Goal: Navigation & Orientation: Find specific page/section

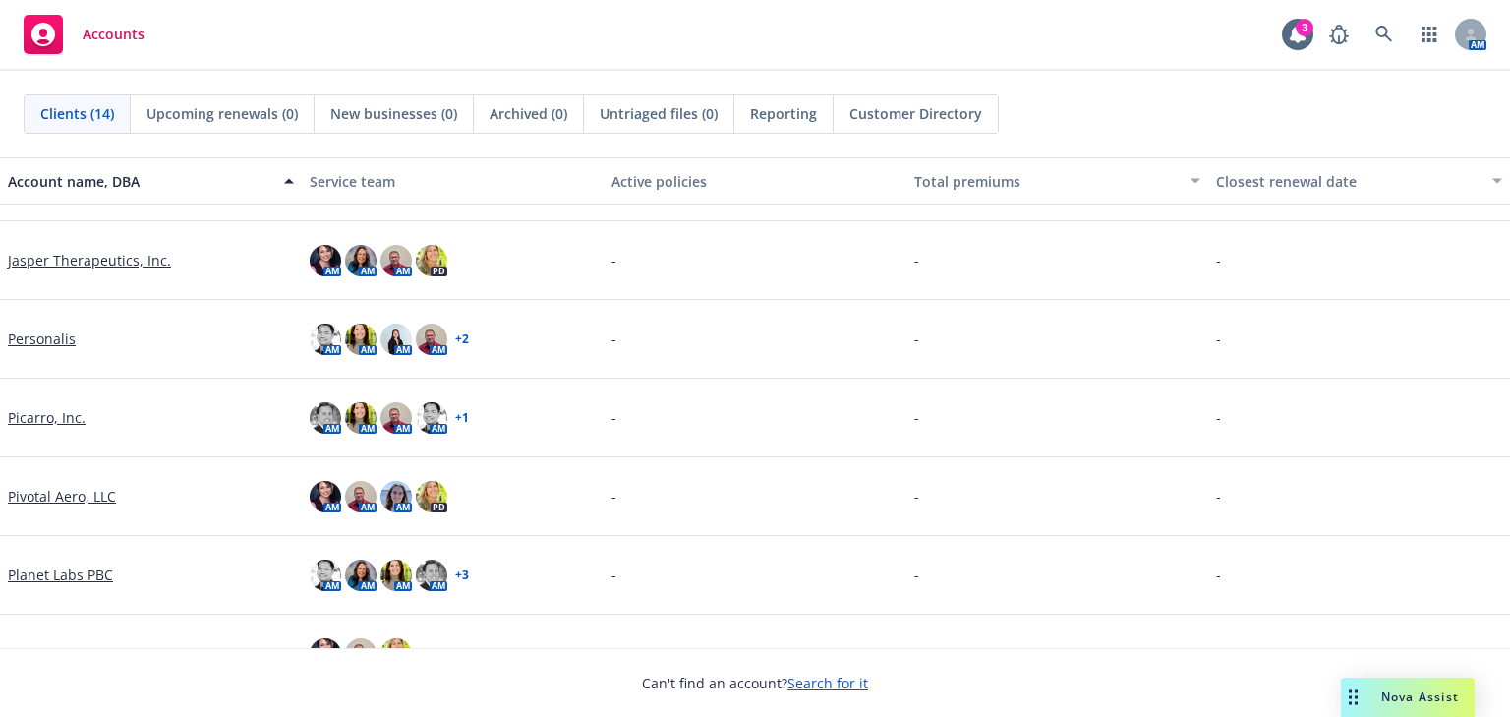
scroll to position [550, 0]
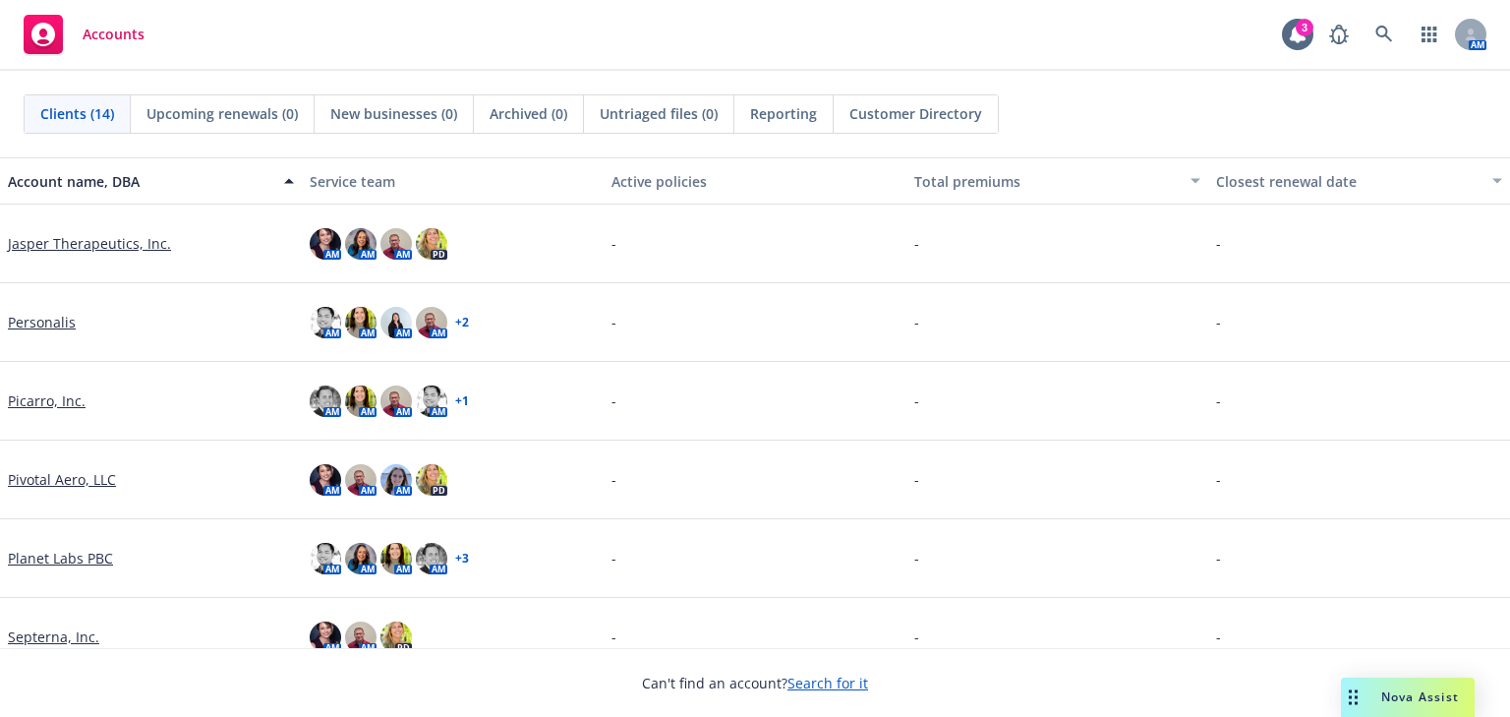
click at [35, 548] on link "Planet Labs PBC" at bounding box center [60, 558] width 105 height 21
click at [36, 554] on link "Planet Labs PBC" at bounding box center [60, 558] width 105 height 21
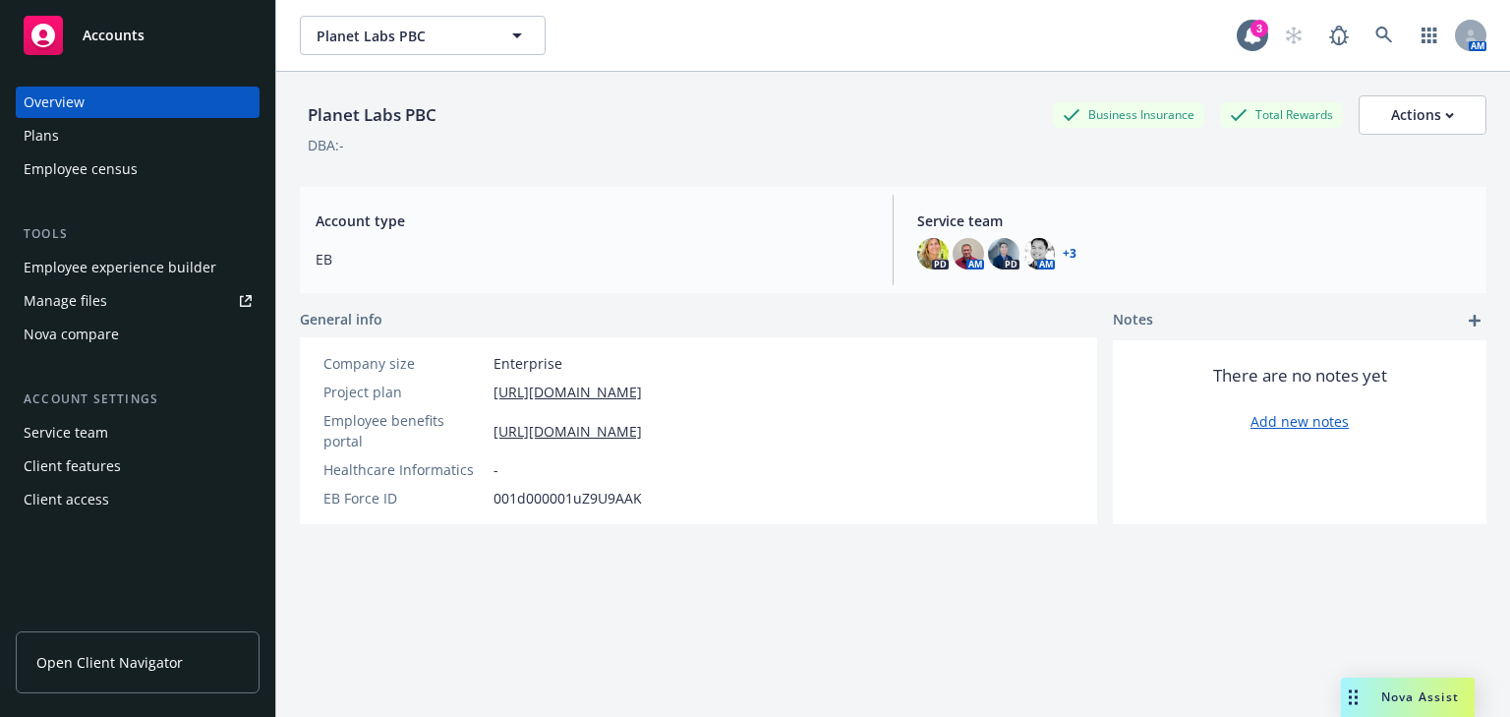
click at [59, 302] on div "Manage files" at bounding box center [66, 300] width 84 height 31
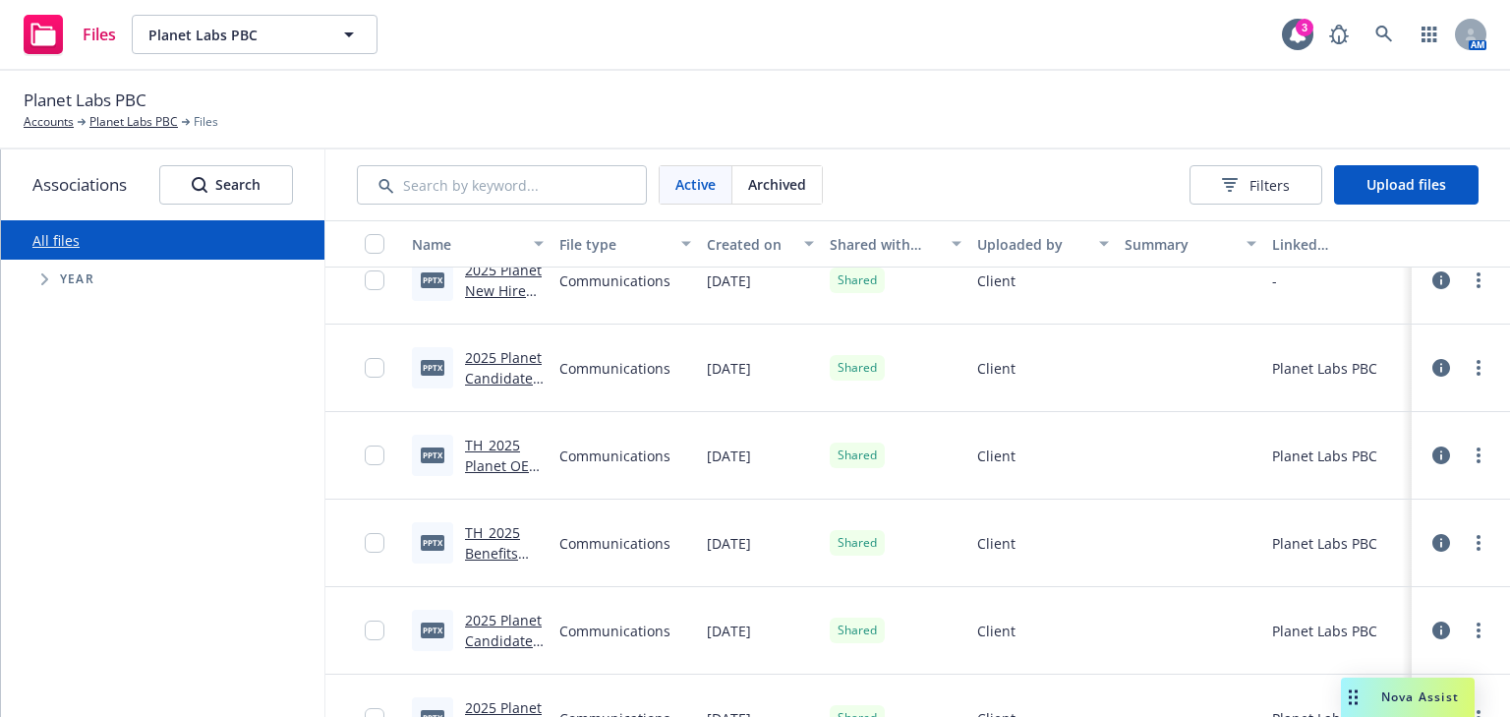
scroll to position [4404, 0]
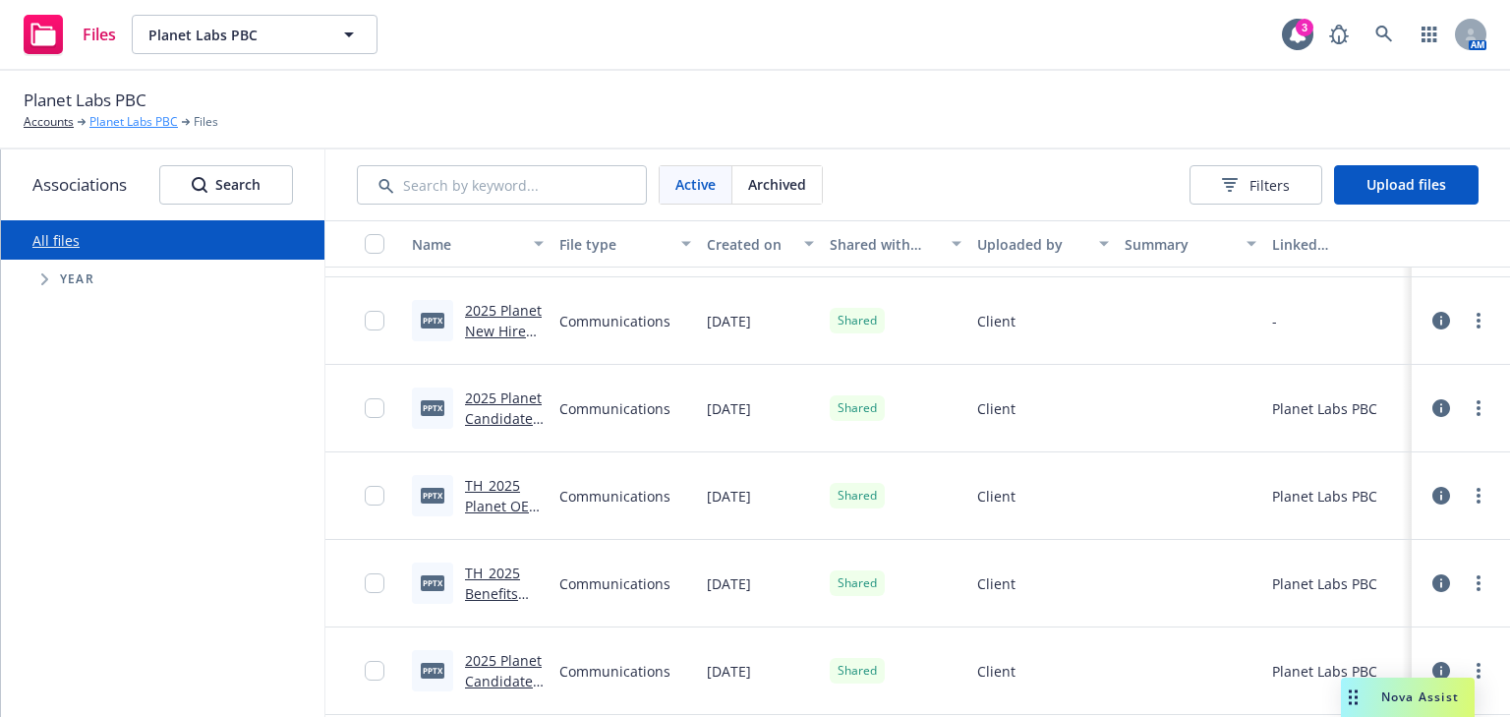
click at [103, 127] on link "Planet Labs PBC" at bounding box center [133, 122] width 88 height 18
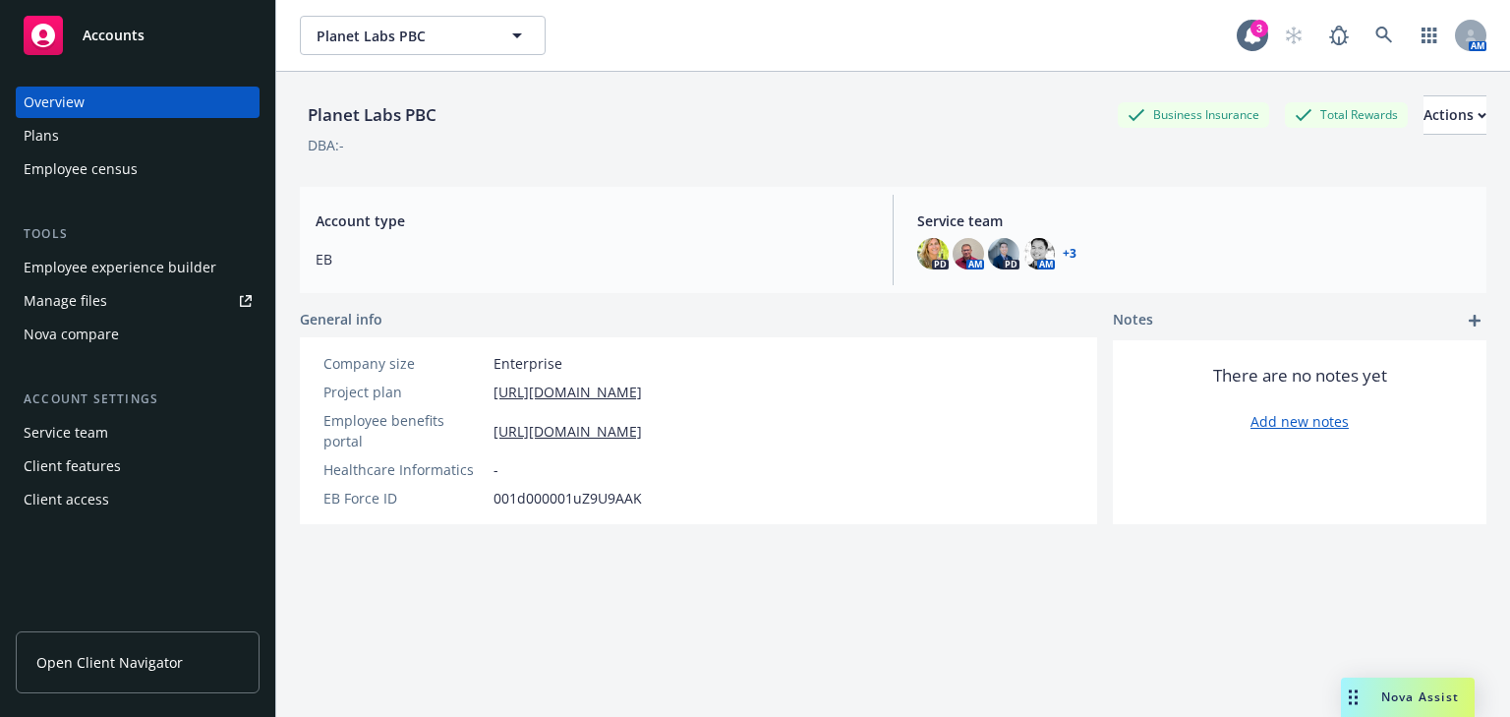
click at [47, 134] on div "Plans" at bounding box center [41, 135] width 35 height 31
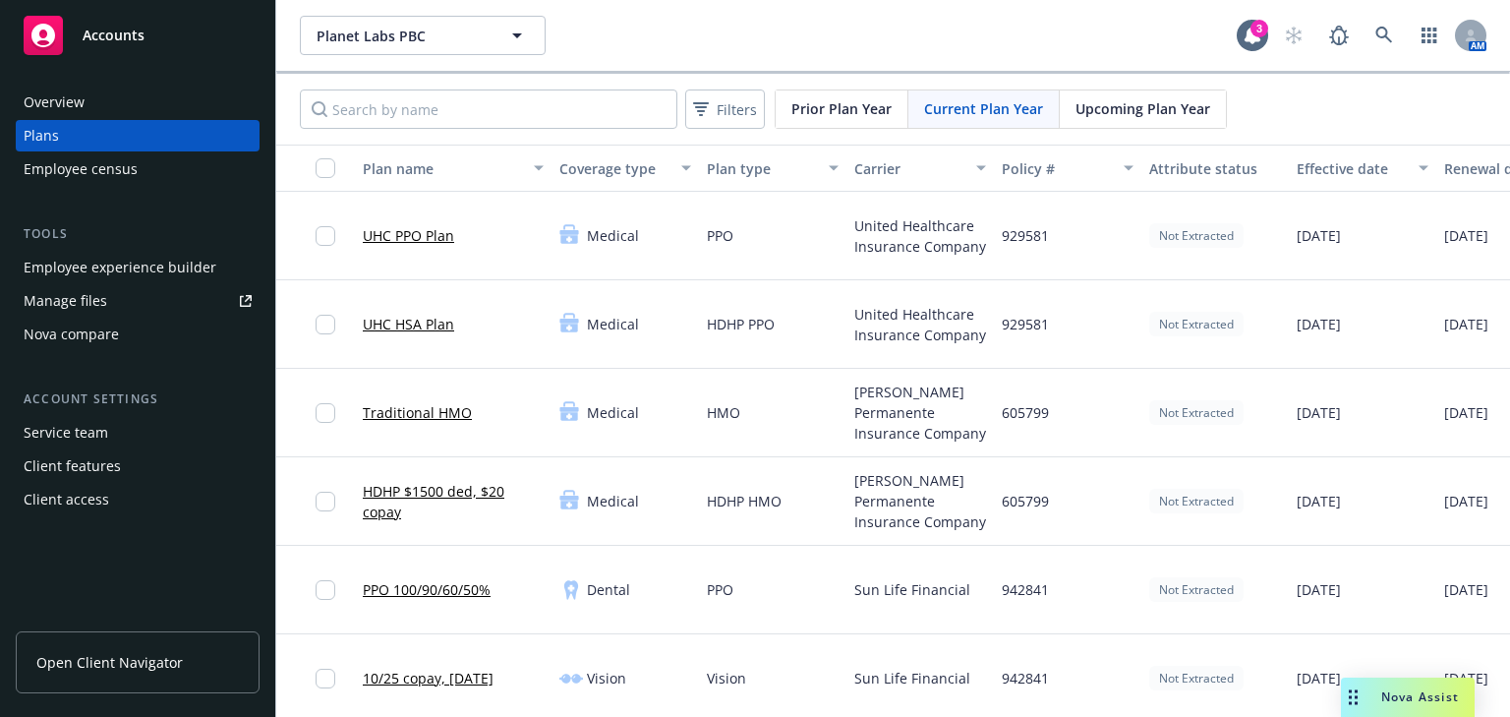
click at [67, 297] on div "Manage files" at bounding box center [66, 300] width 84 height 31
